Goal: Information Seeking & Learning: Understand process/instructions

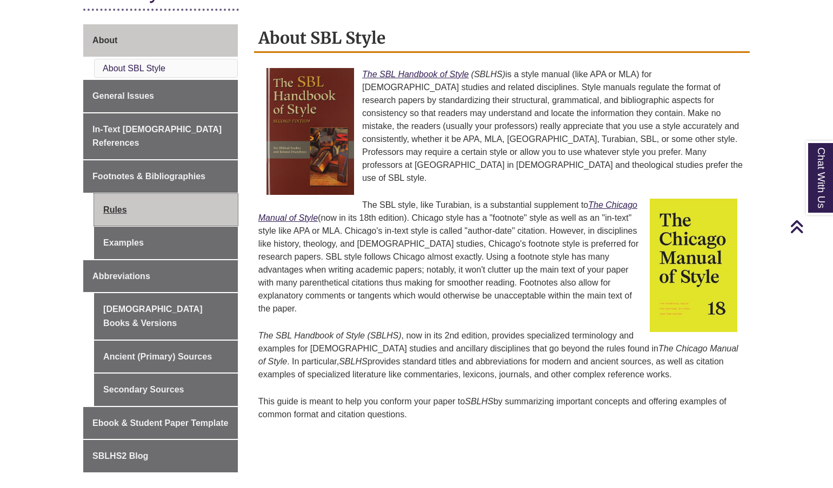
scroll to position [278, 0]
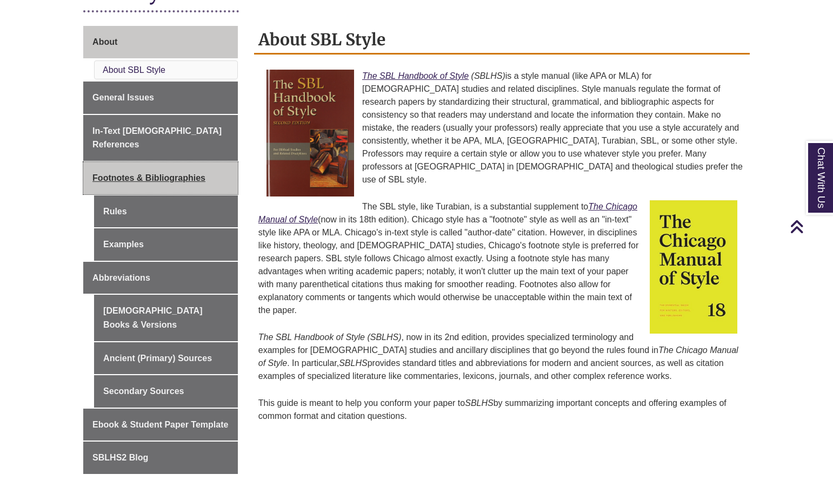
click at [161, 173] on span "Footnotes & Bibliographies" at bounding box center [148, 177] width 113 height 9
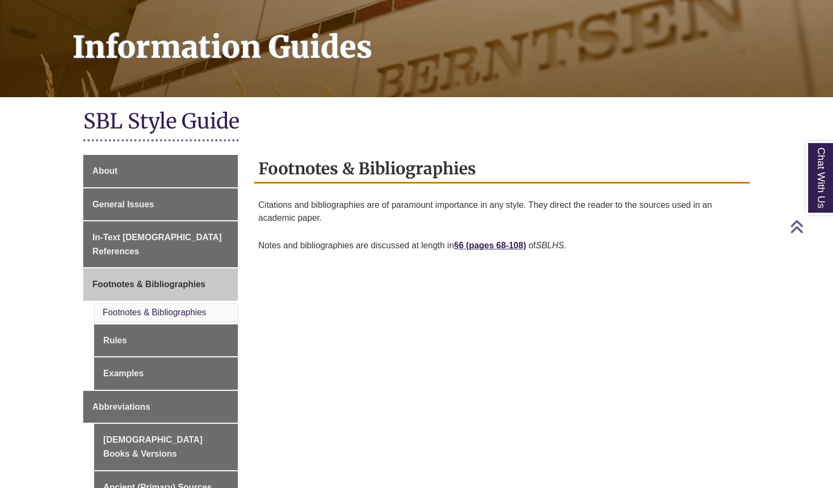
scroll to position [150, 0]
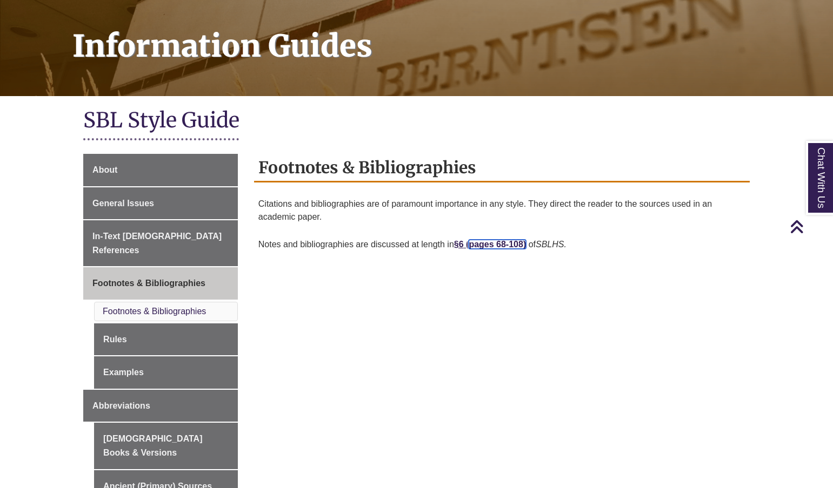
click at [494, 249] on link "pages 68-108)" at bounding box center [496, 244] width 57 height 9
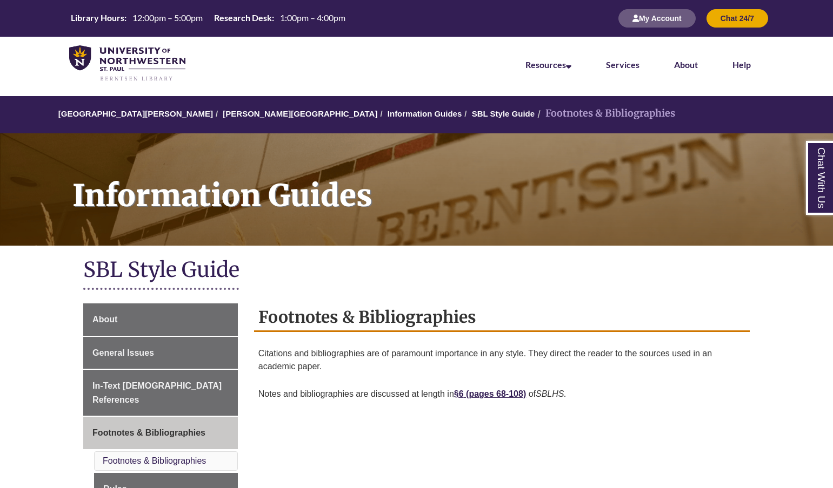
scroll to position [150, 0]
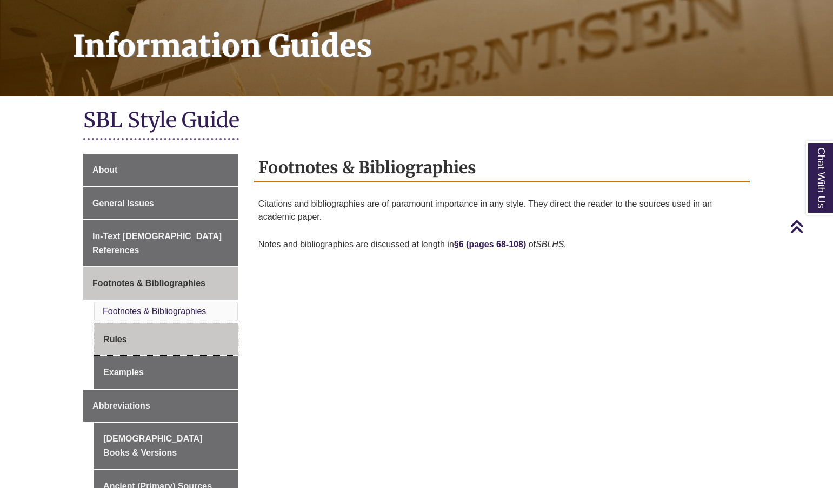
click at [111, 327] on link "Rules" at bounding box center [166, 340] width 144 height 32
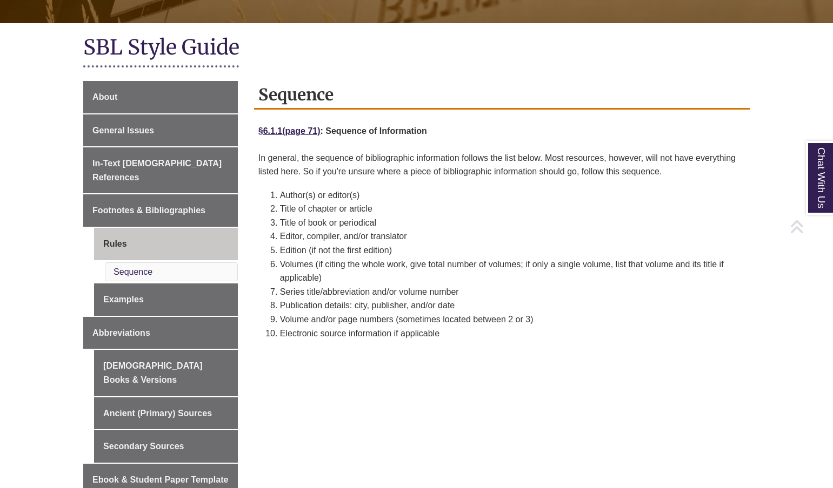
scroll to position [224, 0]
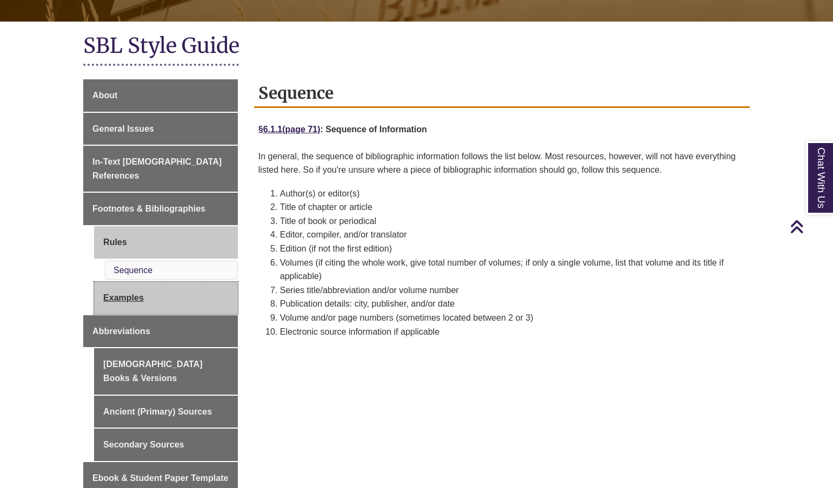
click at [124, 285] on link "Examples" at bounding box center [166, 298] width 144 height 32
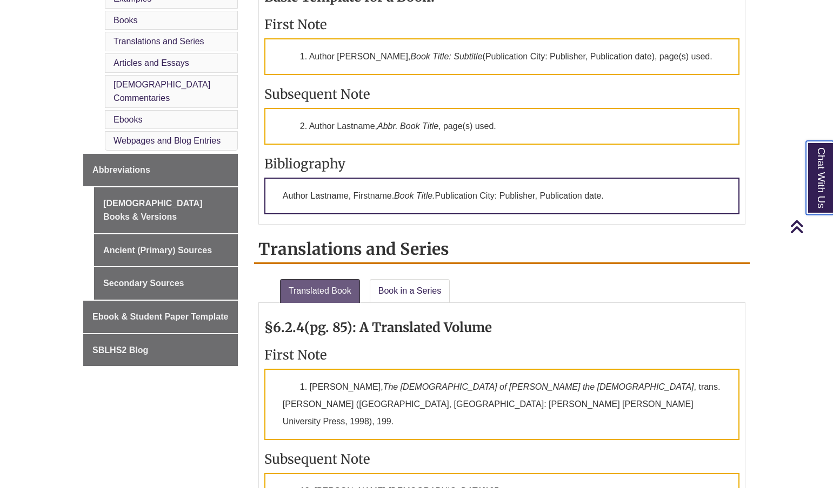
scroll to position [526, 0]
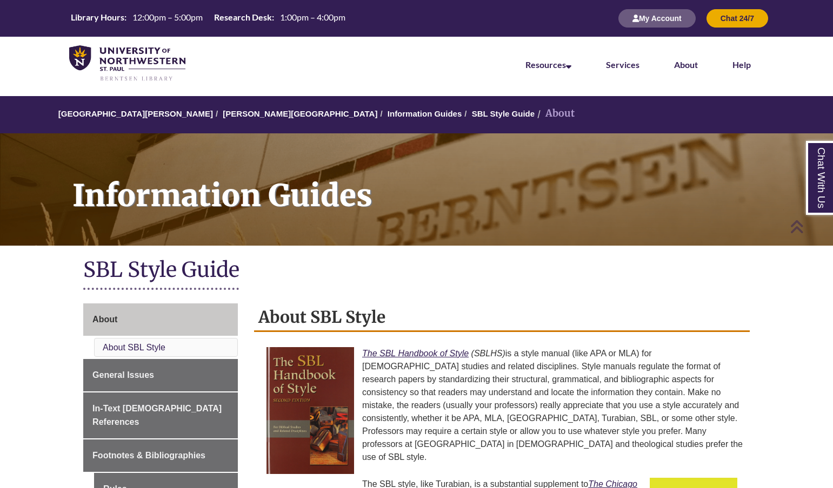
scroll to position [278, 0]
